Goal: Find contact information: Find contact information

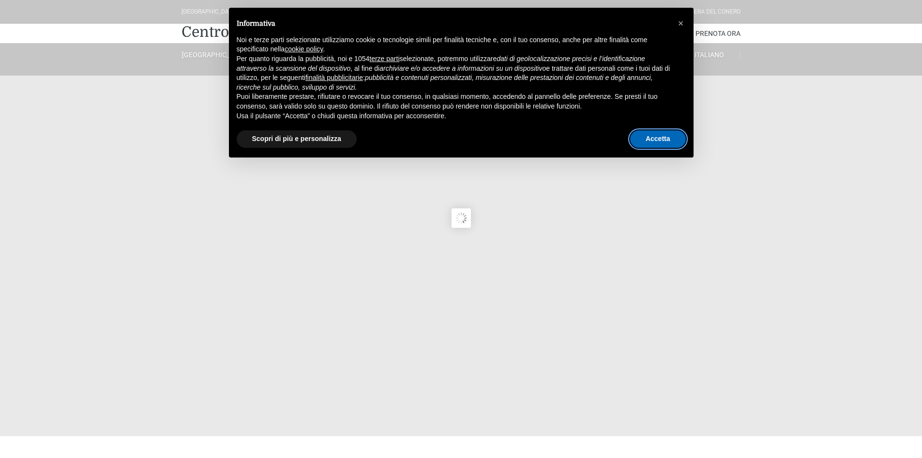
click at [657, 140] on button "Accetta" at bounding box center [658, 138] width 56 height 17
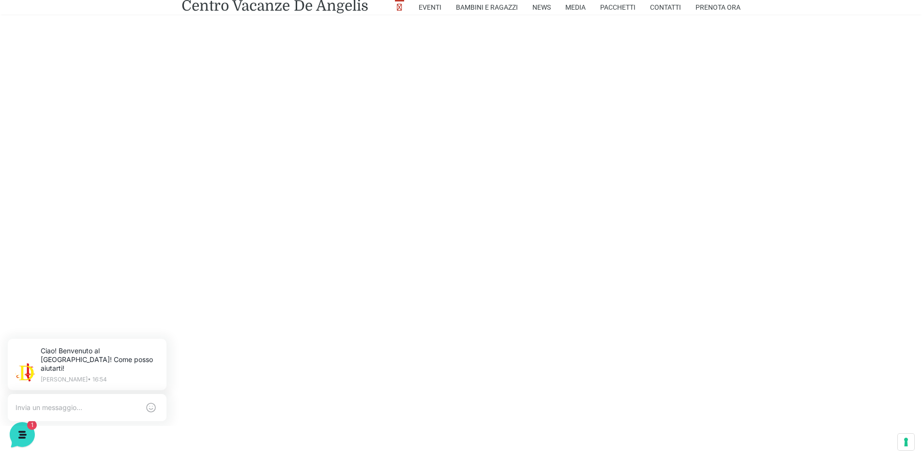
scroll to position [2126, 0]
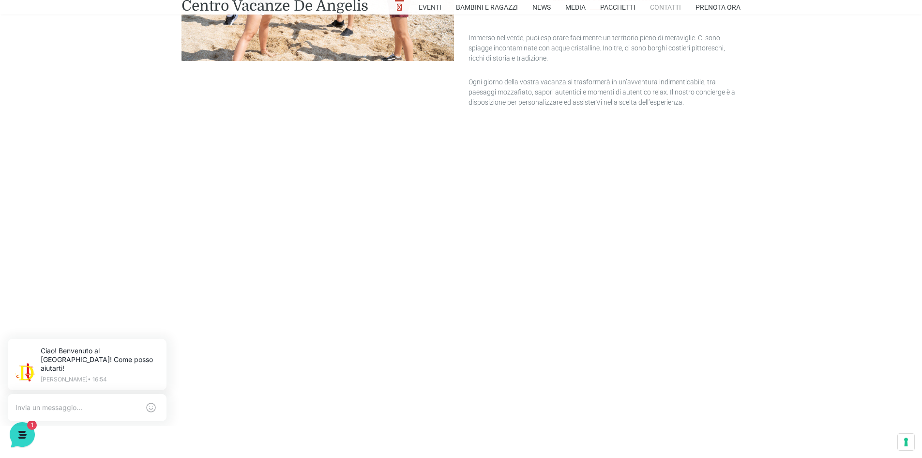
click at [658, 8] on link "Contatti" at bounding box center [665, 7] width 31 height 15
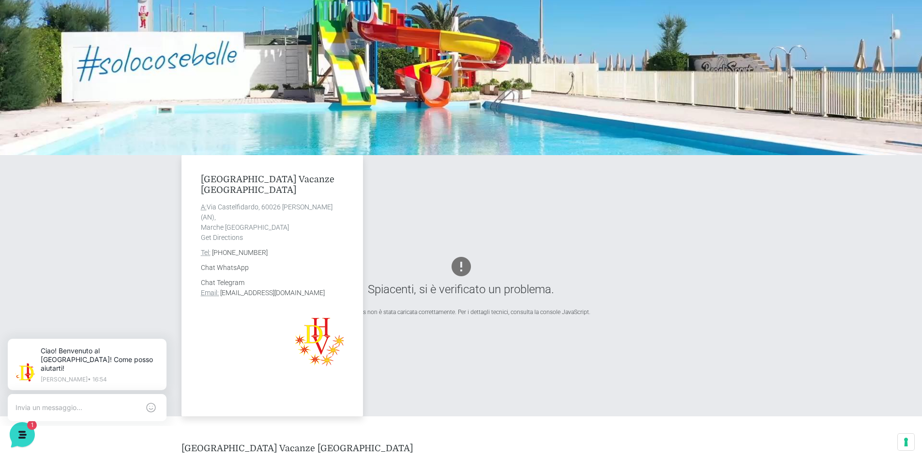
drag, startPoint x: 347, startPoint y: 291, endPoint x: 220, endPoint y: 293, distance: 127.4
click at [220, 293] on div "Villaggio Centro Vacanze De Angelis A: Via Castelfidardo, 60026 Marcelli di Num…" at bounding box center [273, 285] width 182 height 261
copy link "info@villaggiocentrovacanzedeangelis.it"
